Goal: Check status: Check status

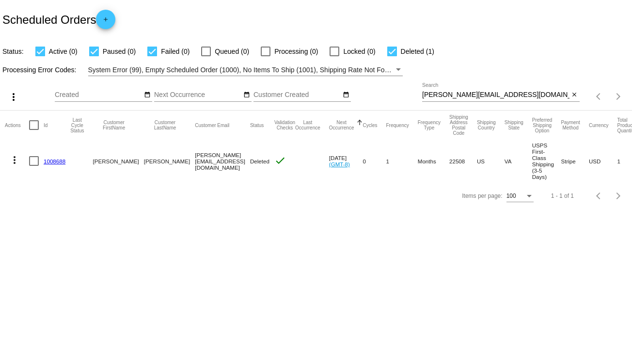
click at [454, 93] on input "[PERSON_NAME][EMAIL_ADDRESS][DOMAIN_NAME]" at bounding box center [495, 95] width 147 height 8
paste input "[EMAIL_ADDRESS]"
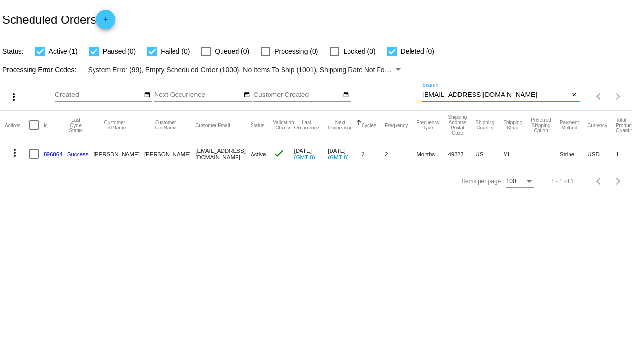
type input "[EMAIL_ADDRESS][DOMAIN_NAME]"
click at [14, 149] on mat-icon "more_vert" at bounding box center [15, 153] width 12 height 12
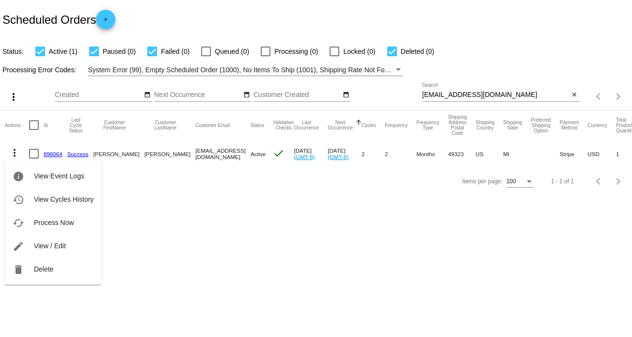
click at [14, 154] on div "info View Event Logs history View Cycles History cached Process Now edit View /…" at bounding box center [53, 213] width 96 height 142
click at [46, 178] on span "View Event Logs" at bounding box center [59, 176] width 50 height 8
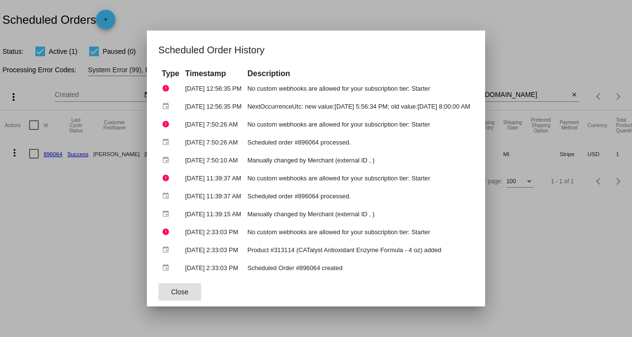
click at [78, 238] on div at bounding box center [316, 168] width 632 height 337
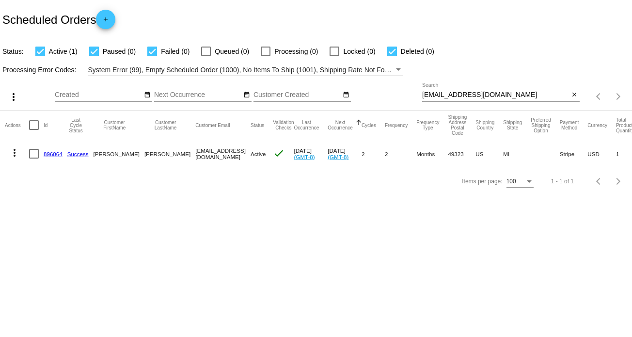
click at [56, 153] on link "896064" at bounding box center [53, 154] width 19 height 6
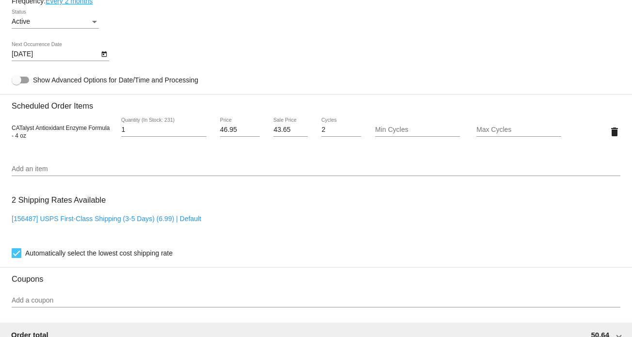
scroll to position [630, 0]
